Goal: Task Accomplishment & Management: Manage account settings

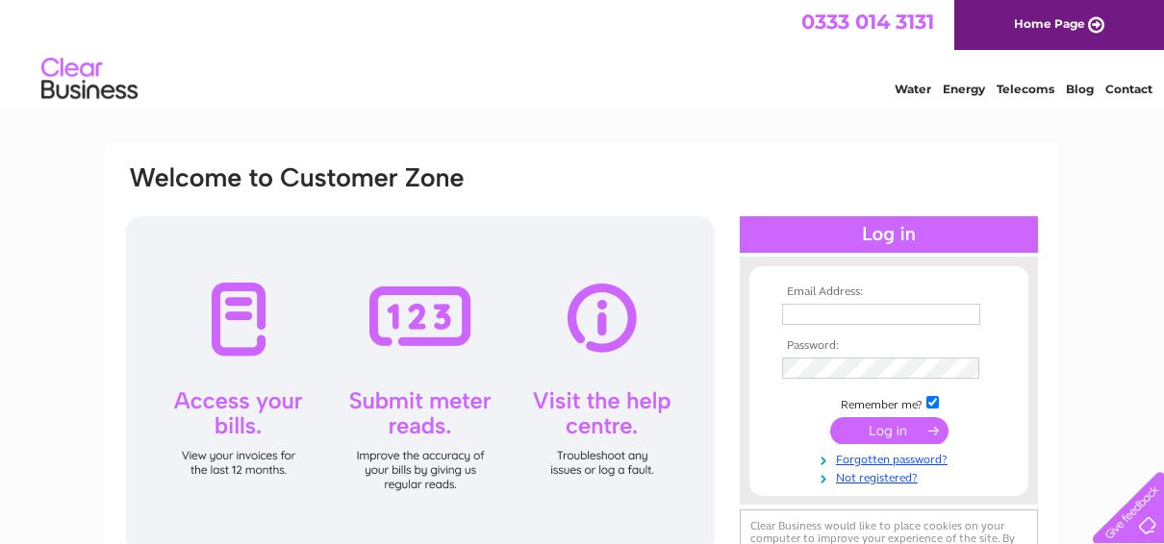
click at [802, 310] on input "text" at bounding box center [881, 314] width 198 height 21
click at [794, 369] on tbody "Email Address: g.a Password: Remember me? Forgotten password?" at bounding box center [888, 387] width 223 height 202
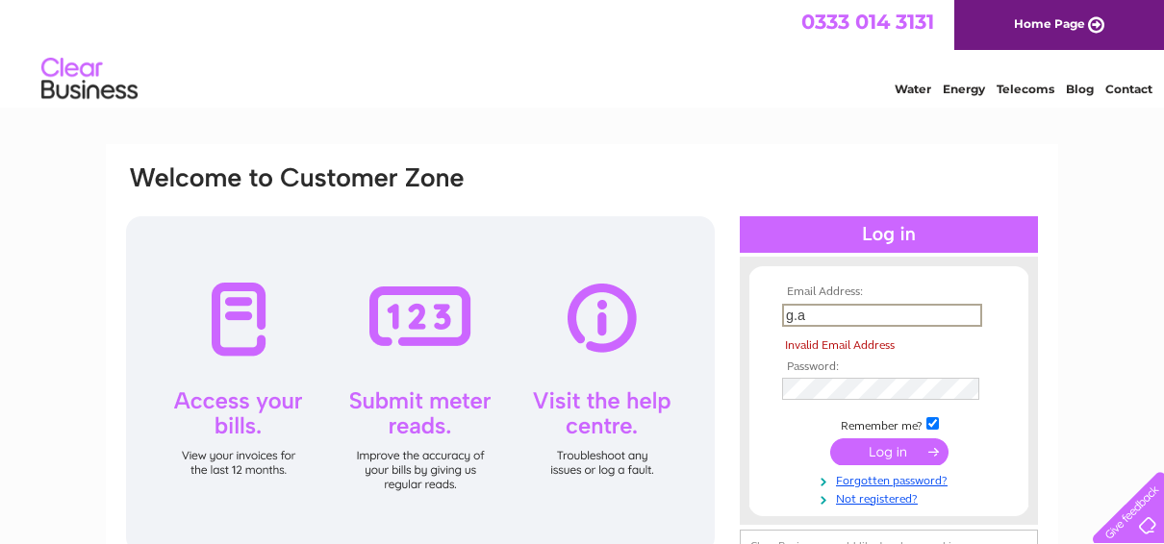
click at [803, 323] on input "g.a" at bounding box center [882, 315] width 200 height 23
type input "g.axson@sky.com"
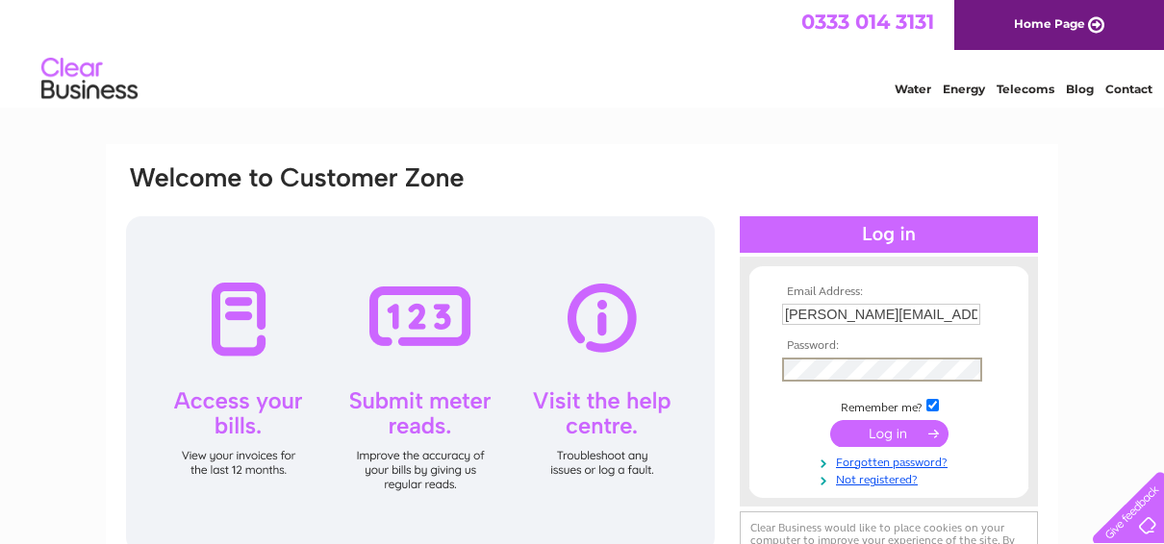
click at [876, 435] on input "submit" at bounding box center [889, 433] width 118 height 27
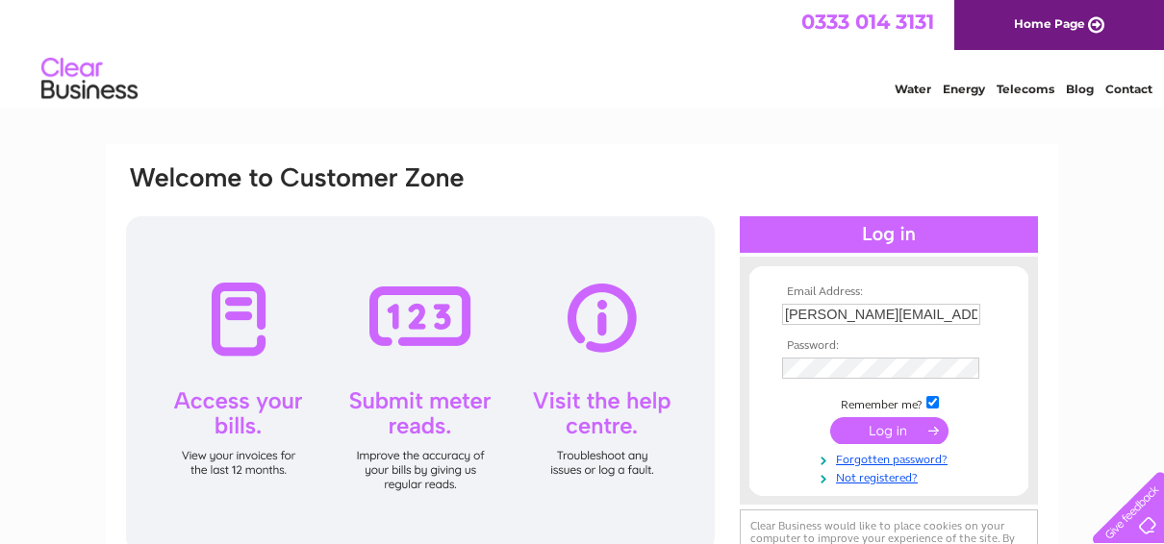
click at [876, 435] on input "submit" at bounding box center [889, 430] width 118 height 27
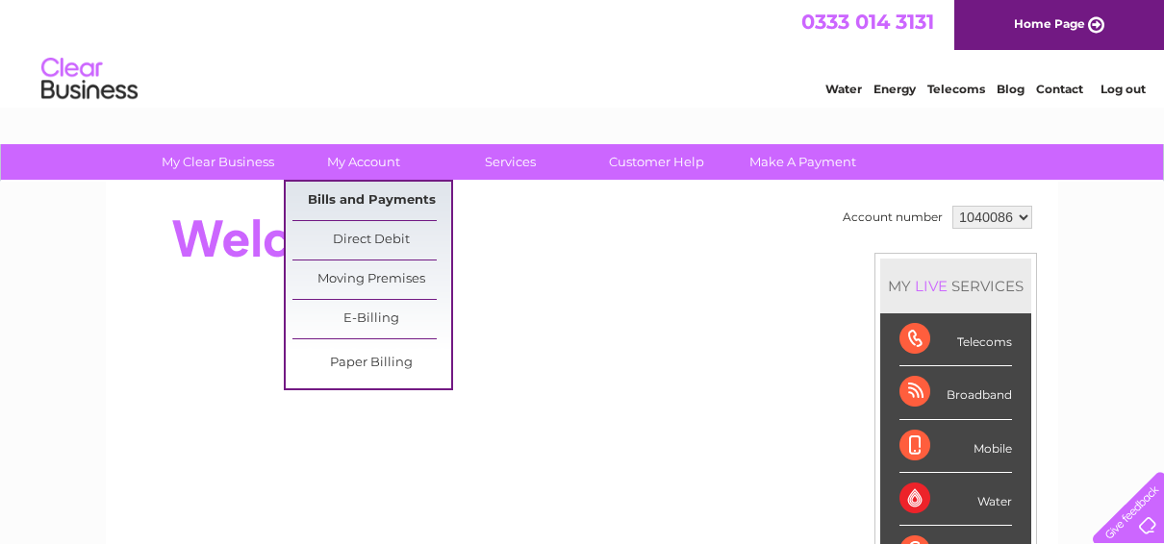
click at [363, 204] on link "Bills and Payments" at bounding box center [371, 201] width 159 height 38
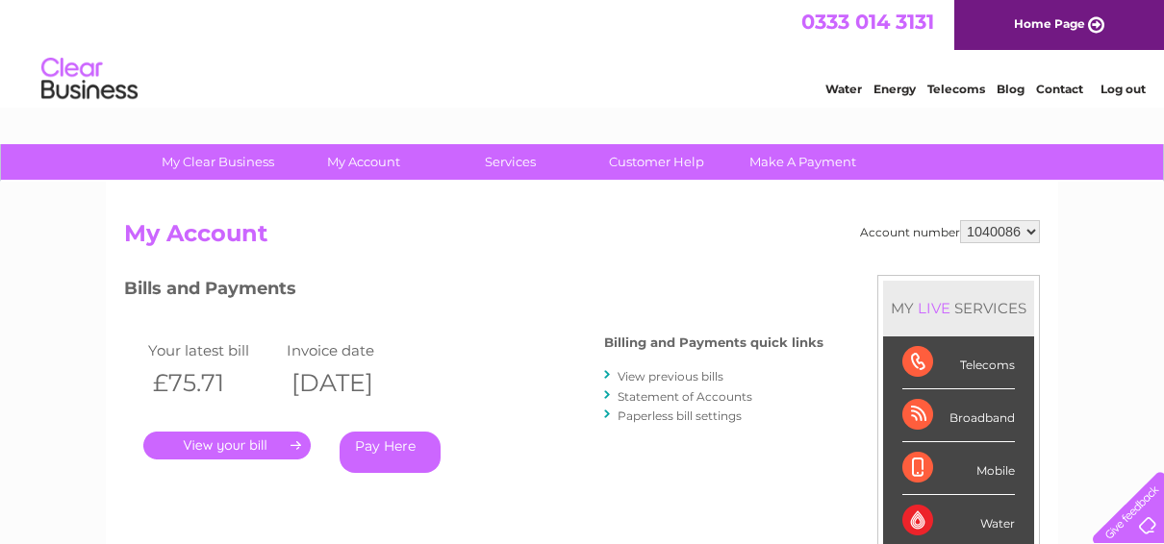
click at [647, 395] on link "Statement of Accounts" at bounding box center [685, 397] width 135 height 14
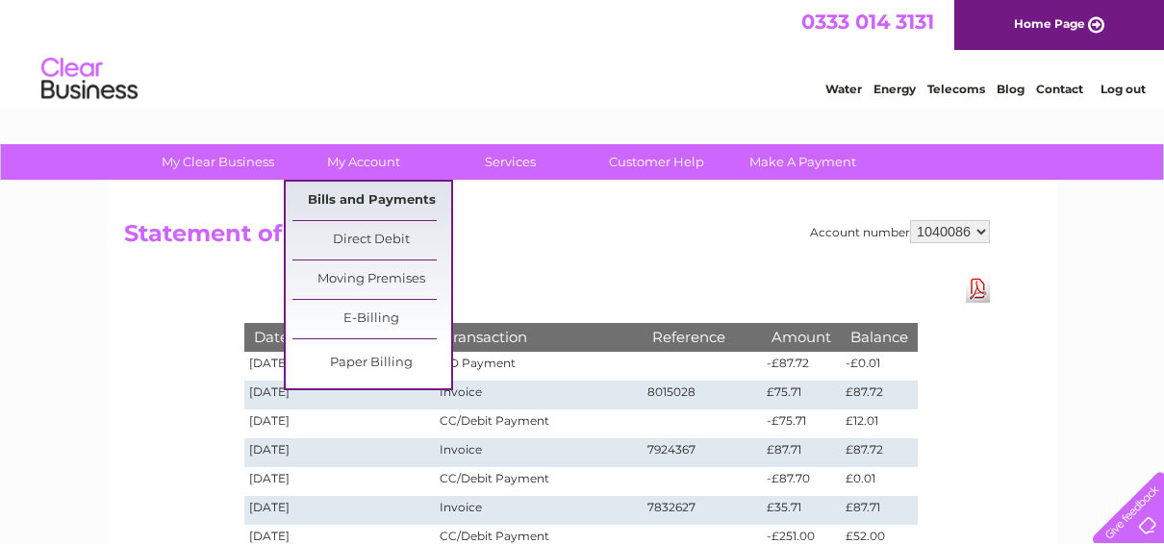
click at [330, 204] on link "Bills and Payments" at bounding box center [371, 201] width 159 height 38
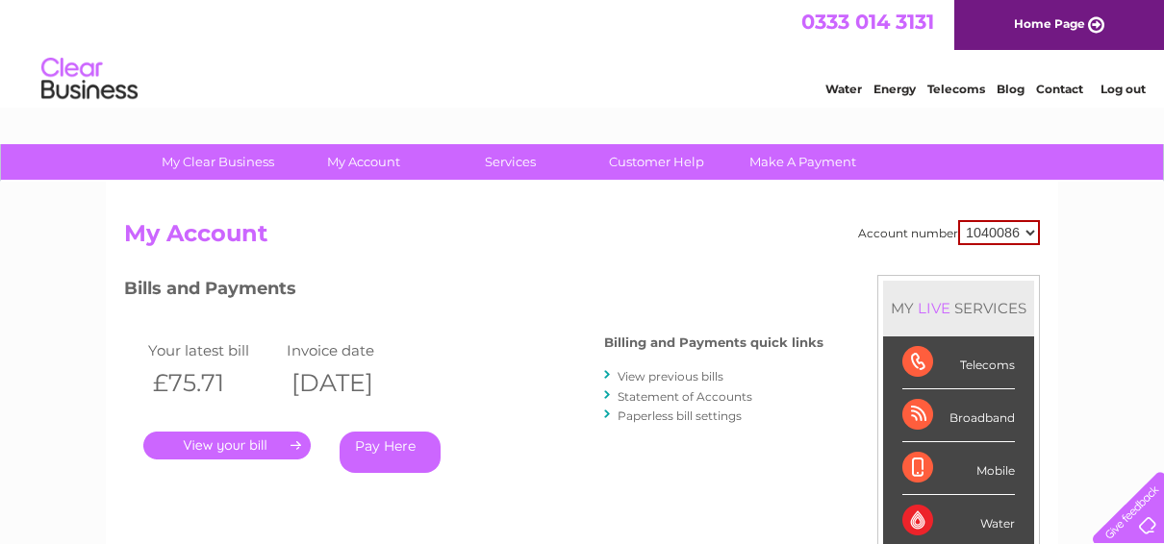
click at [237, 444] on link "." at bounding box center [226, 446] width 167 height 28
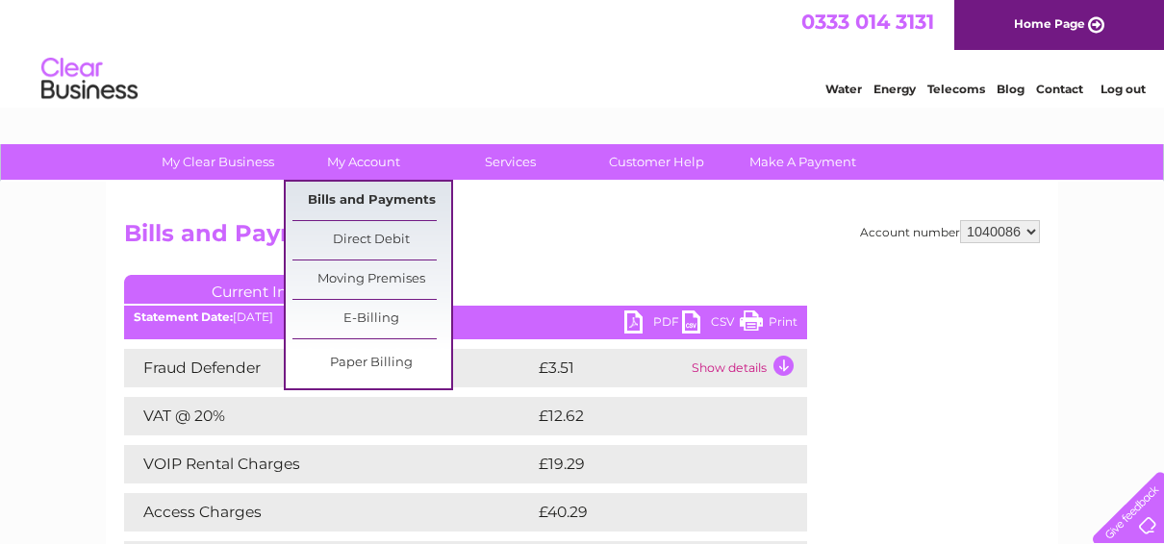
click at [350, 194] on link "Bills and Payments" at bounding box center [371, 201] width 159 height 38
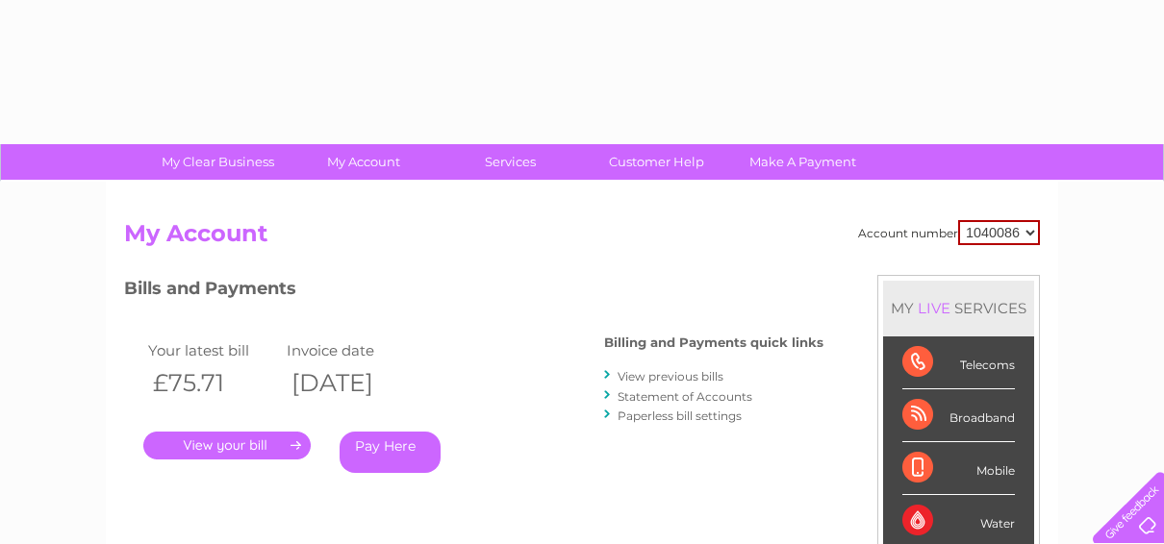
click at [651, 375] on link "View previous bills" at bounding box center [671, 376] width 106 height 14
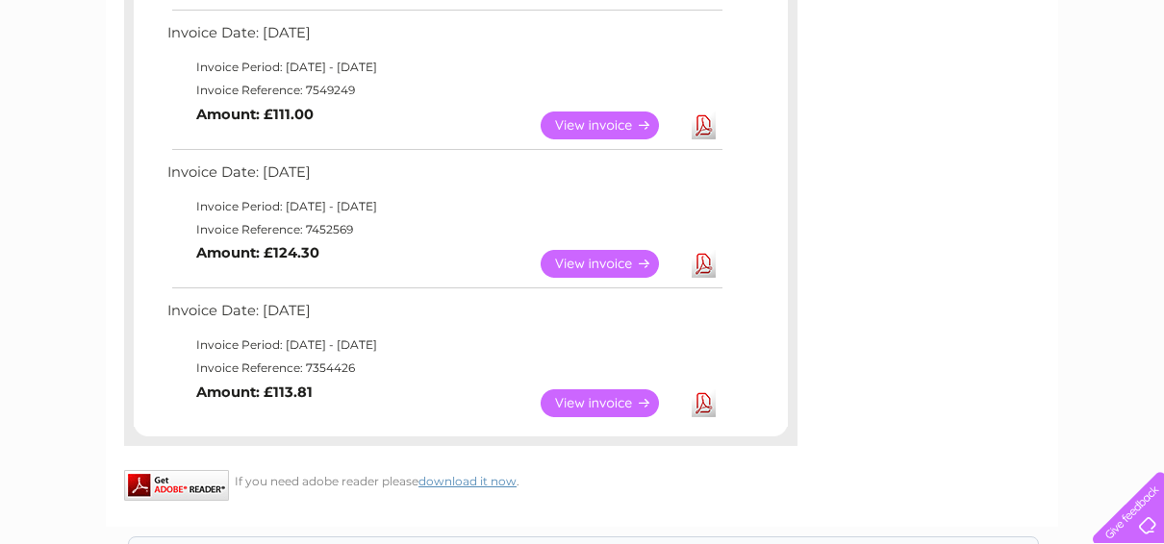
scroll to position [1036, 0]
click at [593, 263] on link "View" at bounding box center [611, 263] width 141 height 28
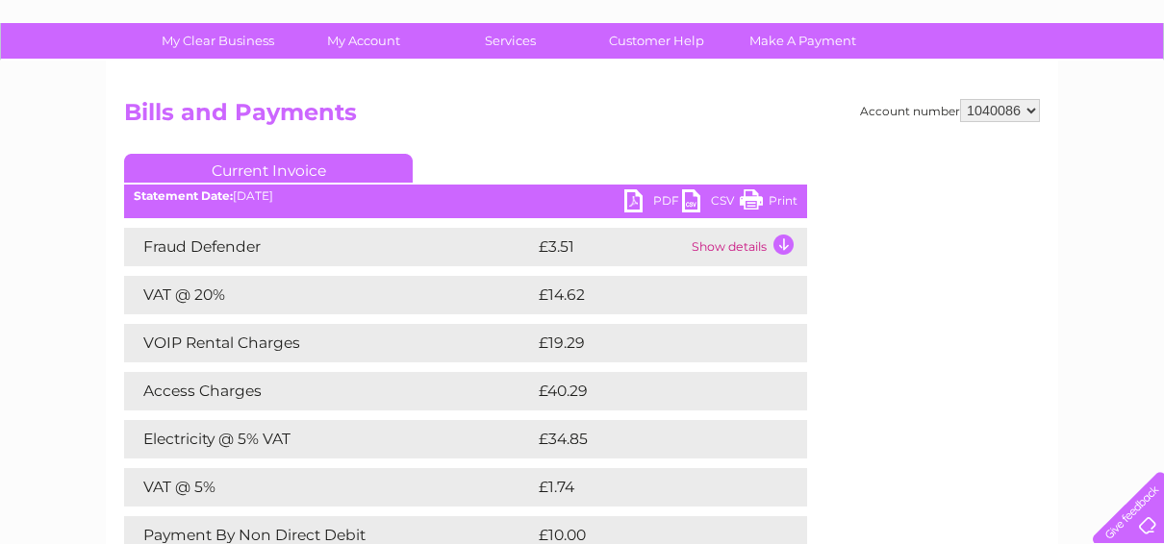
scroll to position [119, 0]
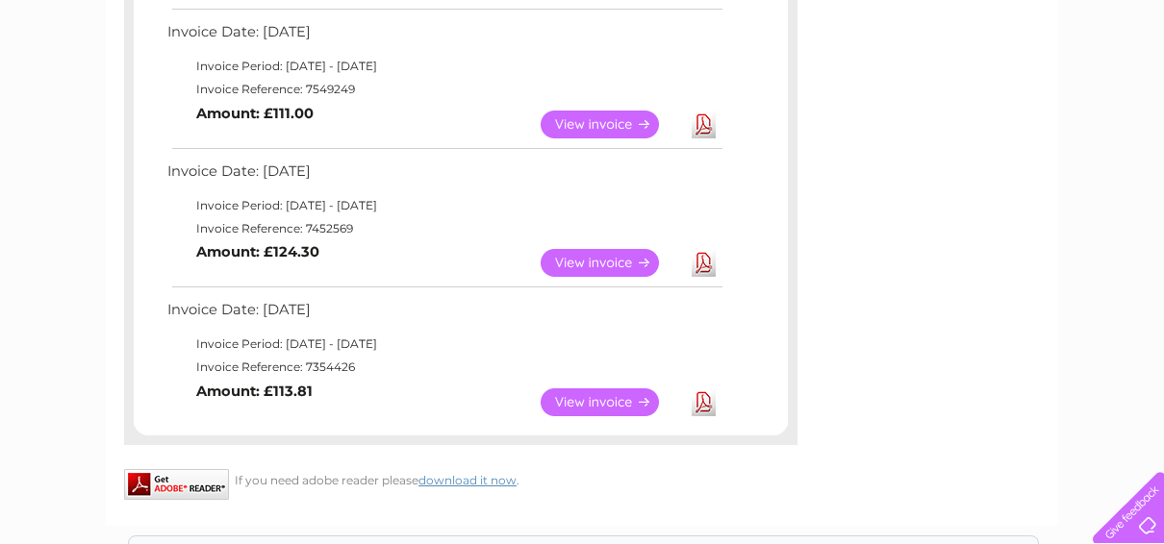
click at [591, 123] on link "View" at bounding box center [611, 125] width 141 height 28
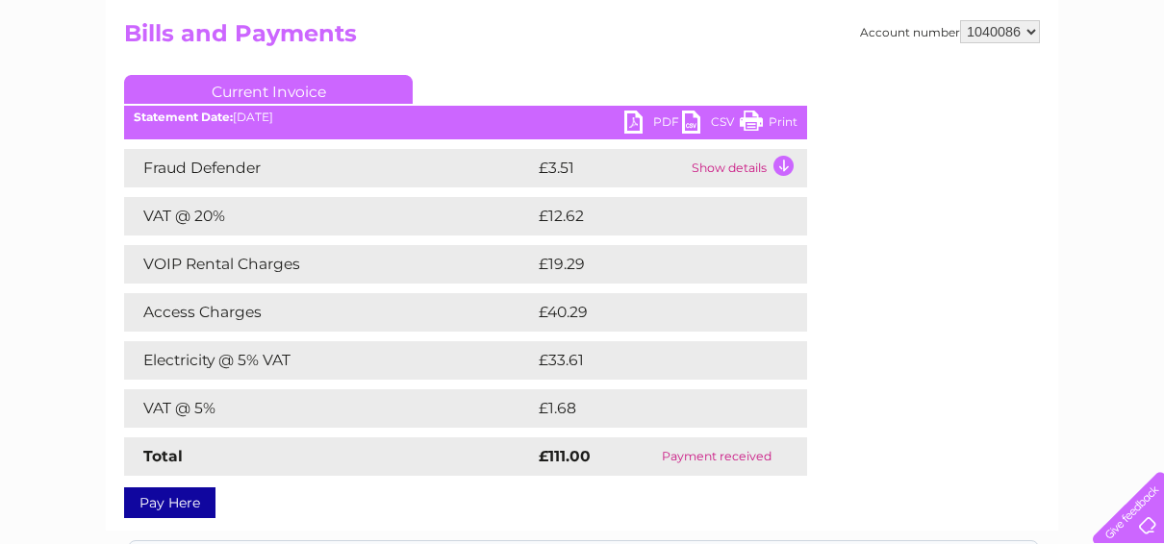
scroll to position [202, 0]
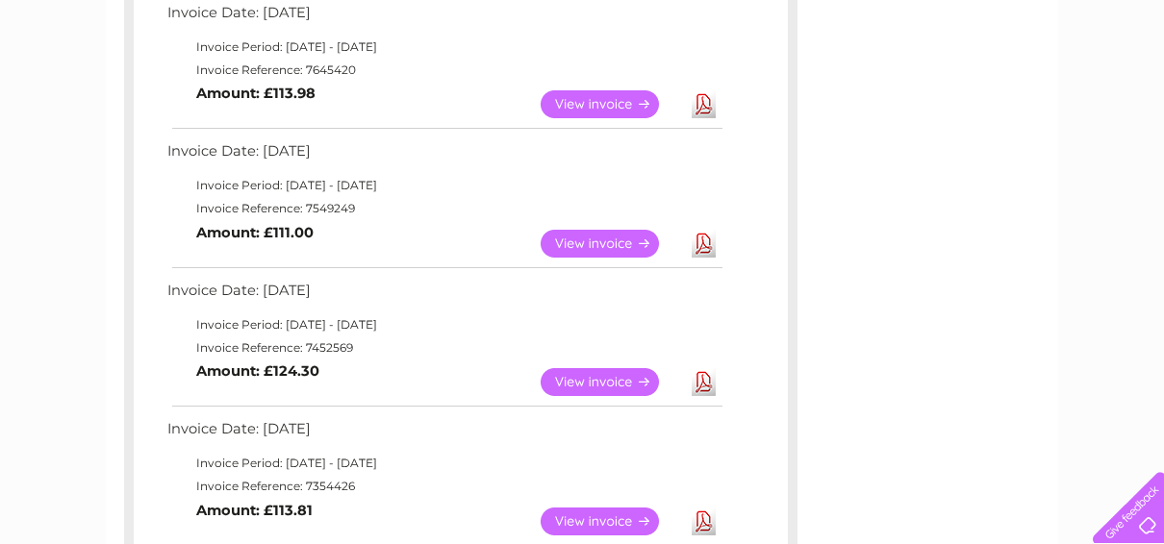
scroll to position [916, 0]
click at [588, 98] on link "View" at bounding box center [611, 105] width 141 height 28
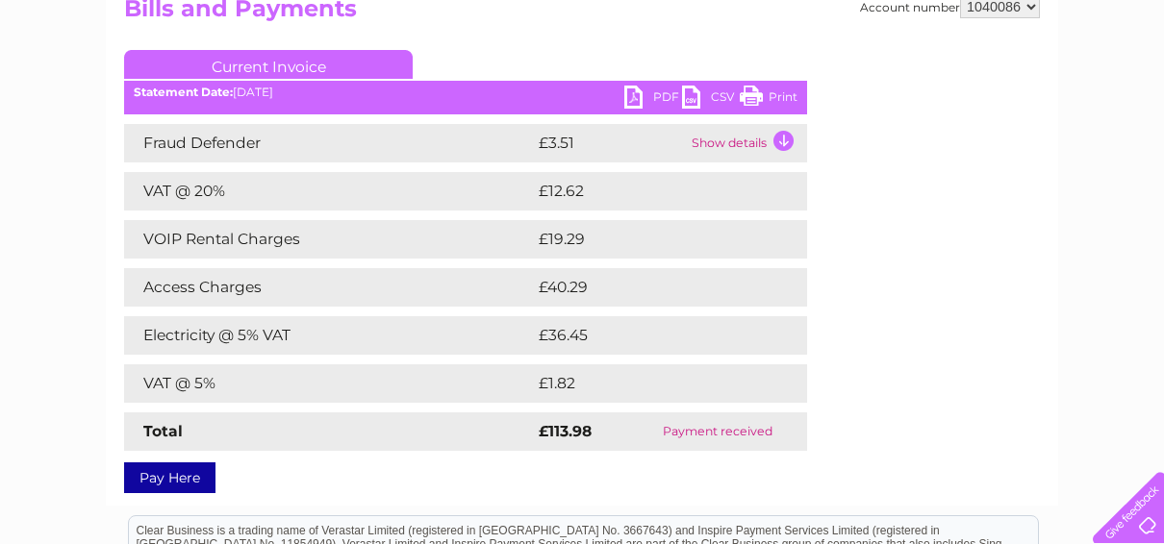
scroll to position [227, 0]
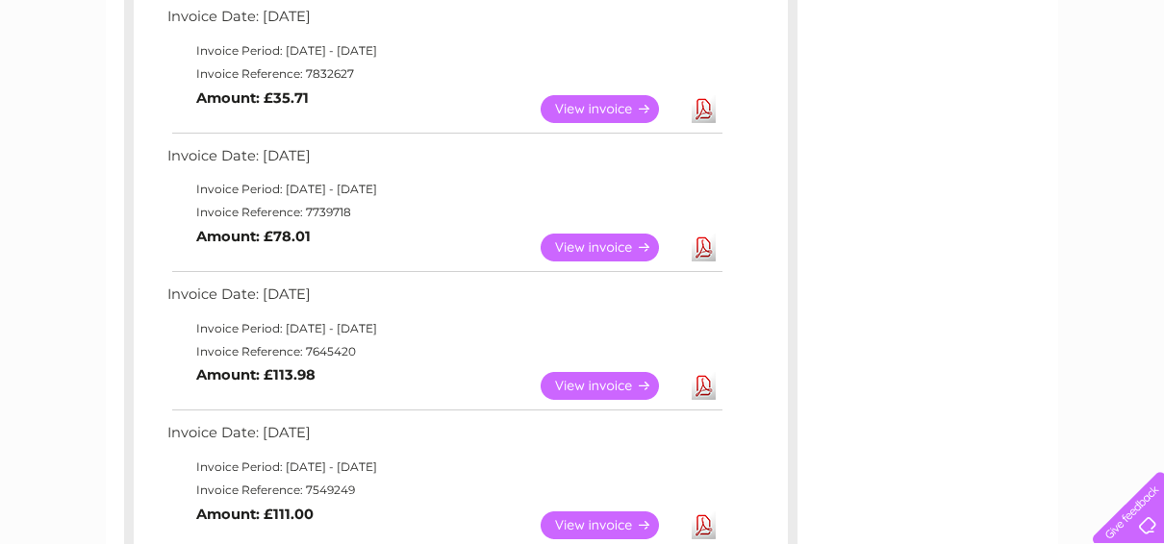
scroll to position [635, 0]
click at [579, 241] on link "View" at bounding box center [611, 248] width 141 height 28
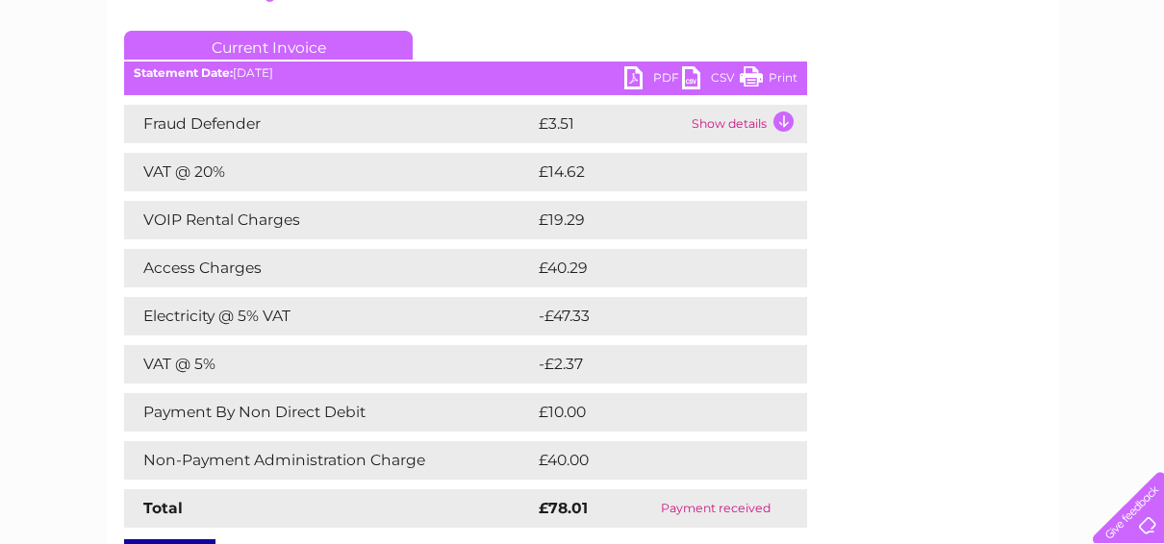
scroll to position [271, 0]
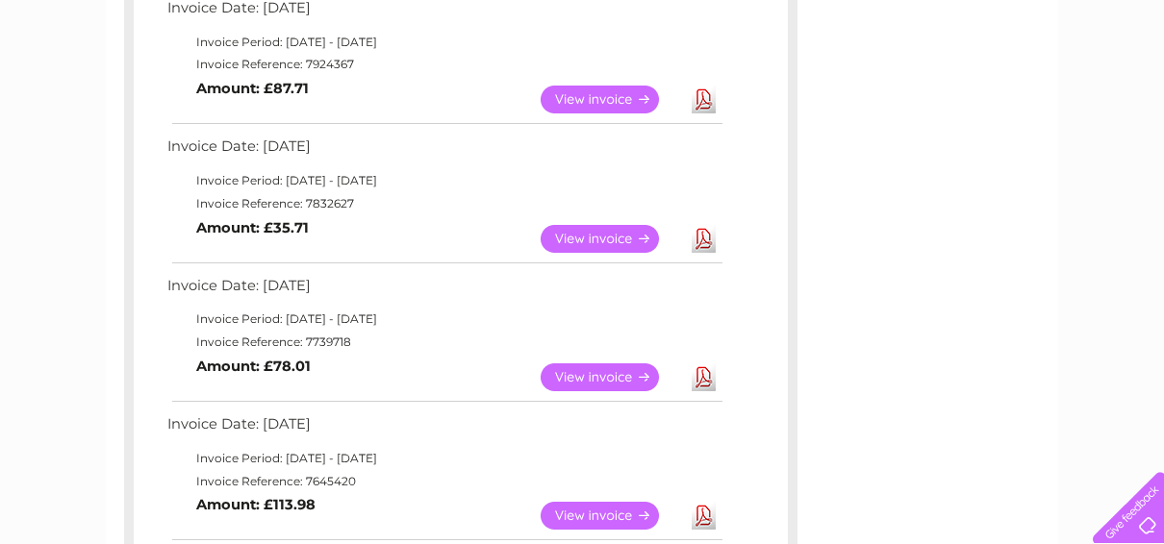
scroll to position [504, 0]
click at [612, 237] on link "View" at bounding box center [611, 240] width 141 height 28
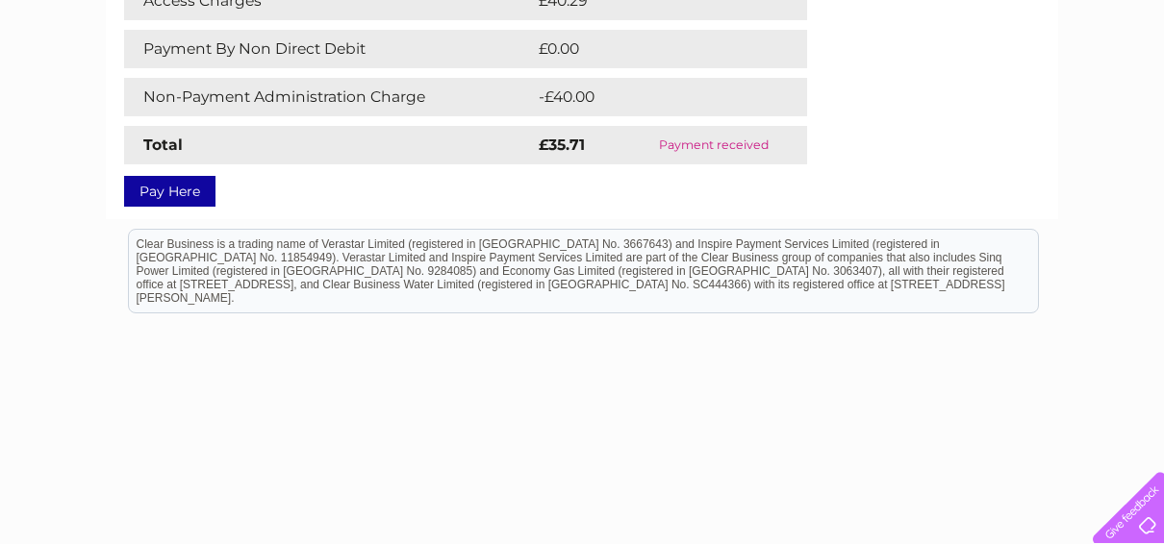
scroll to position [529, 0]
